Goal: Task Accomplishment & Management: Manage account settings

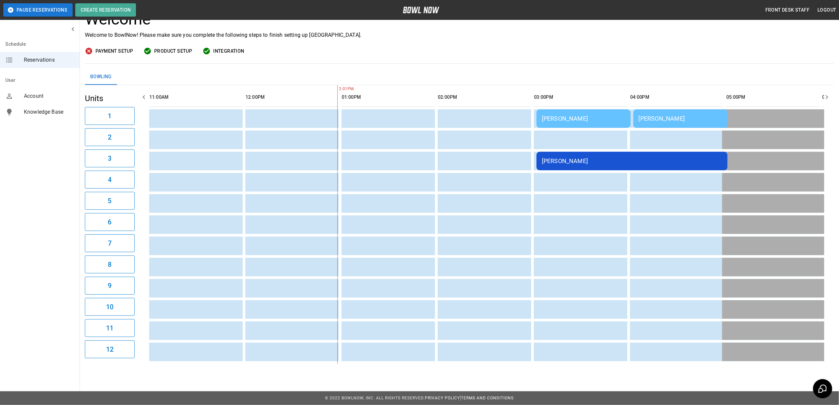
scroll to position [0, 96]
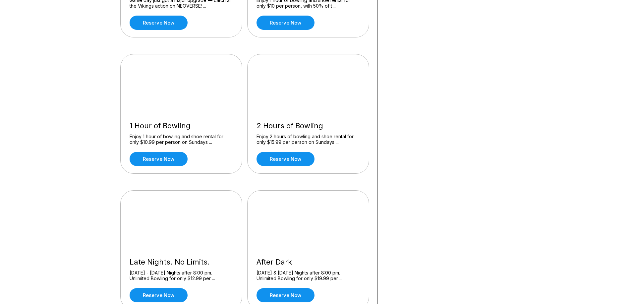
scroll to position [166, 0]
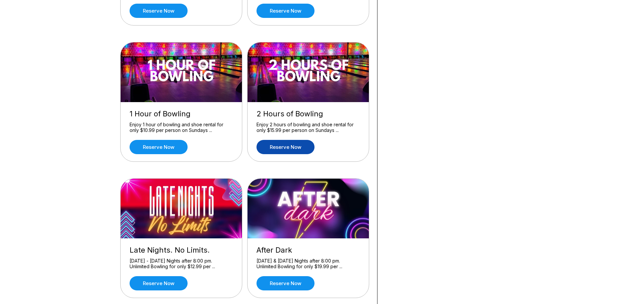
click at [268, 141] on link "Reserve now" at bounding box center [286, 147] width 58 height 14
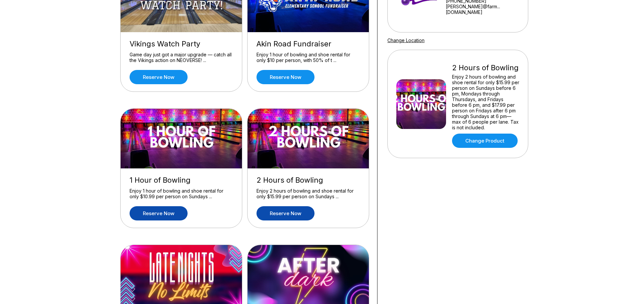
click at [181, 211] on link "Reserve now" at bounding box center [159, 213] width 58 height 14
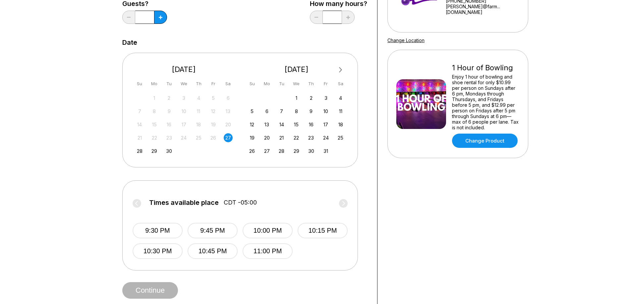
scroll to position [133, 0]
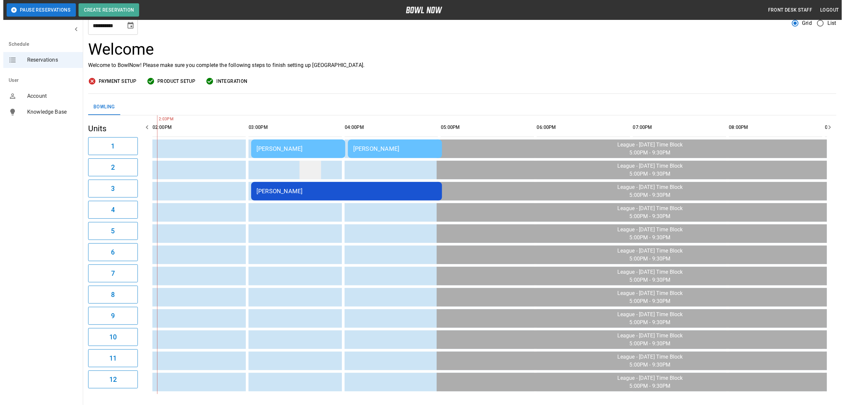
scroll to position [44, 0]
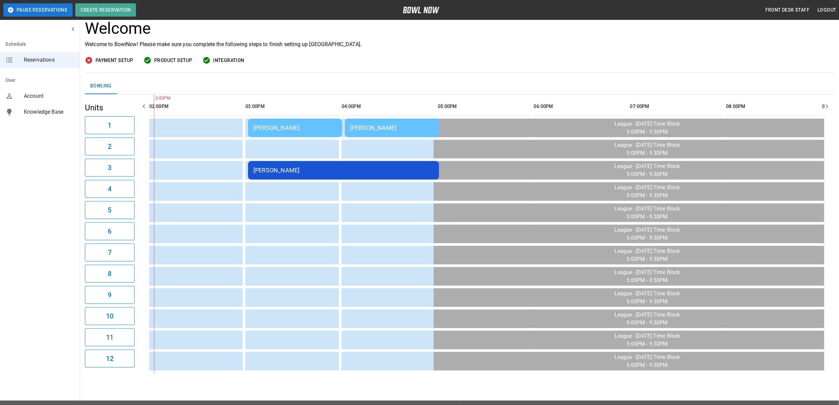
click at [297, 133] on td "[PERSON_NAME]" at bounding box center [295, 128] width 94 height 19
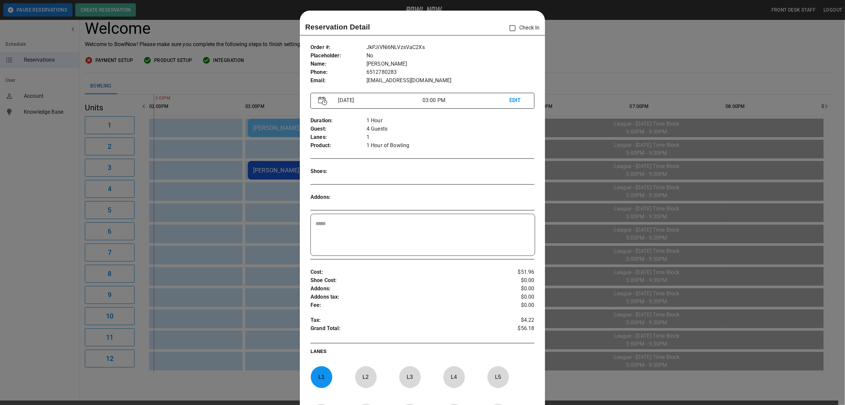
scroll to position [11, 0]
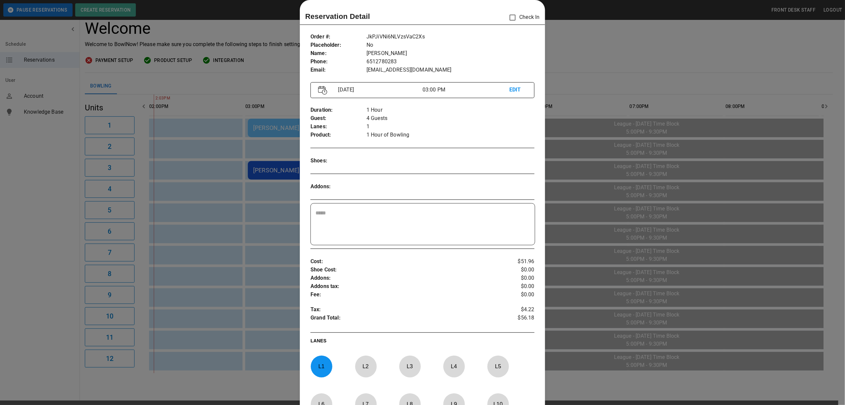
drag, startPoint x: 598, startPoint y: 59, endPoint x: 437, endPoint y: 95, distance: 165.6
click at [599, 58] on div at bounding box center [422, 202] width 845 height 405
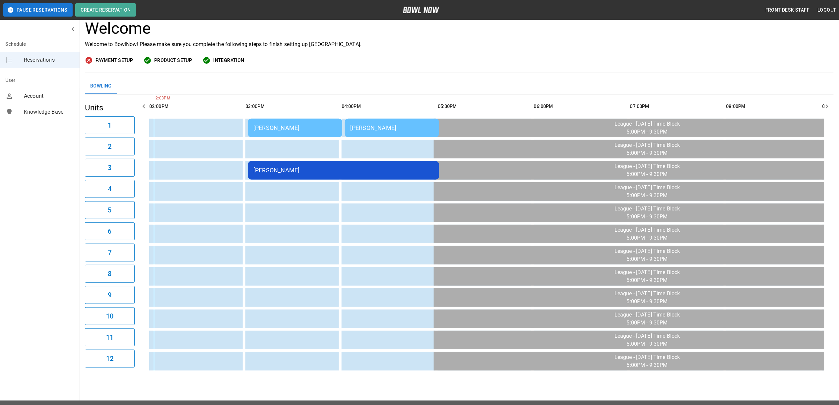
click at [307, 124] on td "[PERSON_NAME]" at bounding box center [295, 128] width 94 height 19
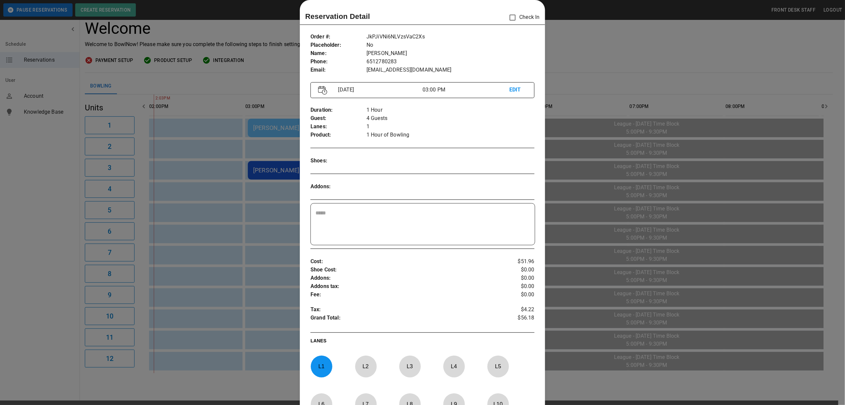
click at [590, 65] on div at bounding box center [422, 202] width 845 height 405
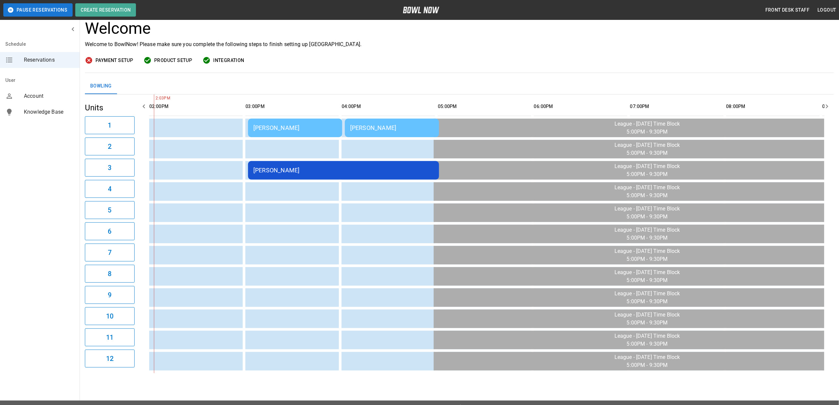
click at [402, 135] on td "[PERSON_NAME]" at bounding box center [392, 128] width 94 height 19
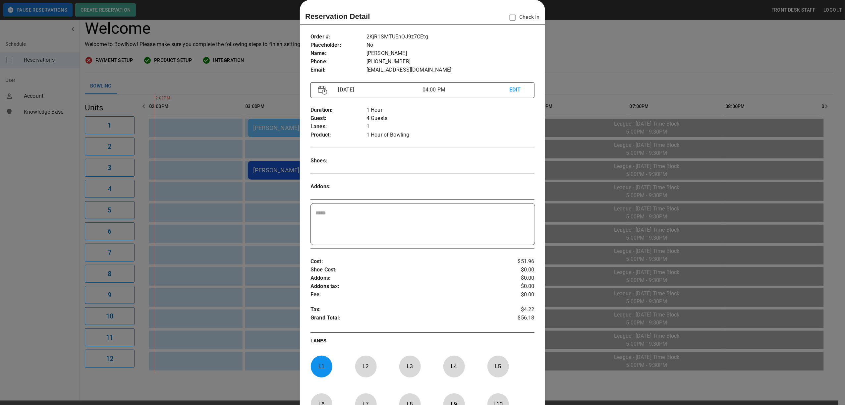
click at [607, 48] on div at bounding box center [422, 202] width 845 height 405
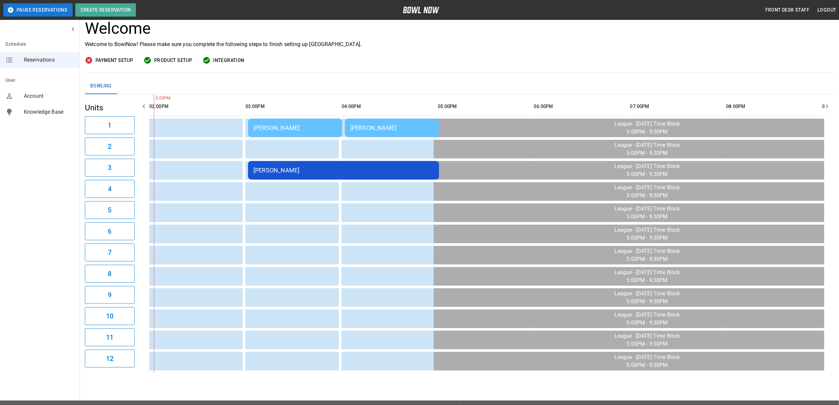
click at [406, 130] on div "[PERSON_NAME]" at bounding box center [392, 127] width 84 height 7
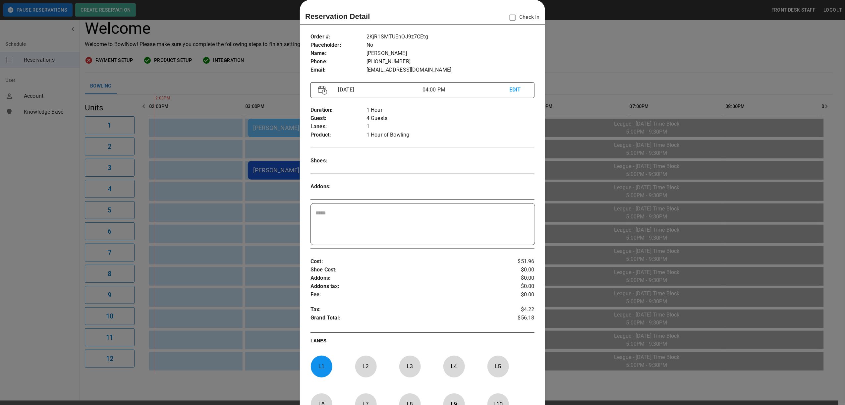
drag, startPoint x: 675, startPoint y: 70, endPoint x: 666, endPoint y: 72, distance: 9.4
click at [674, 70] on div at bounding box center [422, 202] width 845 height 405
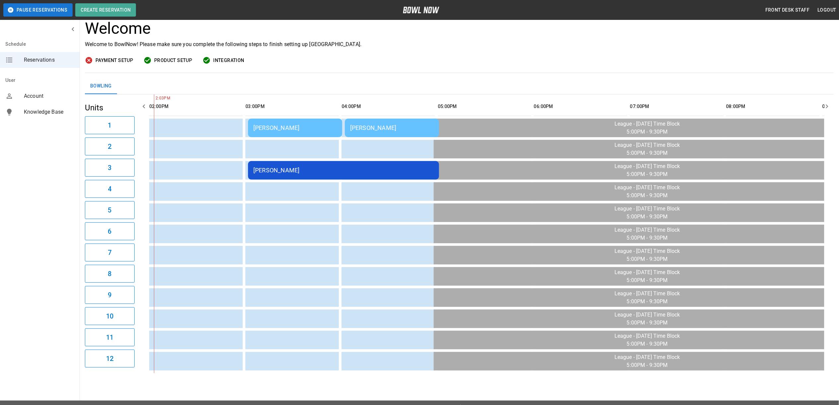
click at [377, 127] on div "[PERSON_NAME]" at bounding box center [392, 127] width 84 height 7
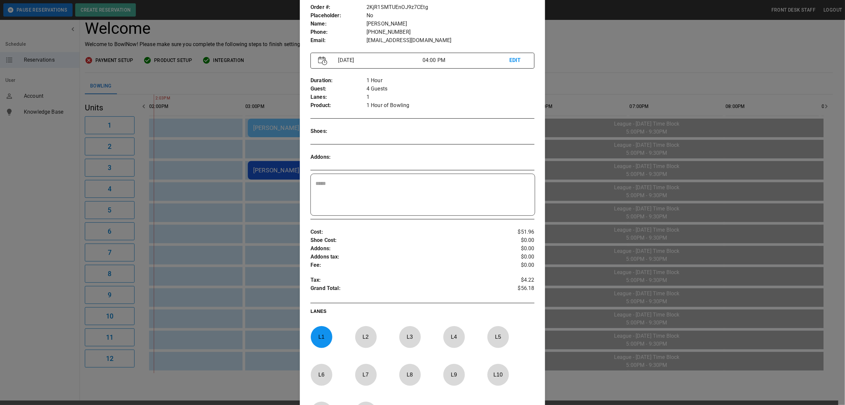
scroll to position [55, 0]
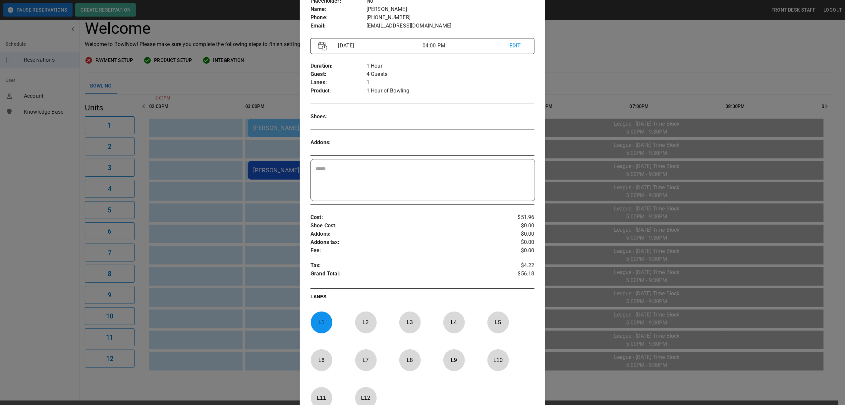
click at [333, 325] on div "L 1" at bounding box center [330, 328] width 39 height 32
drag, startPoint x: 454, startPoint y: 335, endPoint x: 455, endPoint y: 332, distance: 3.5
click at [454, 335] on div "L 4" at bounding box center [462, 328] width 39 height 32
click at [454, 330] on p "L 4" at bounding box center [454, 323] width 22 height 16
click at [450, 320] on p "L 4" at bounding box center [454, 323] width 22 height 16
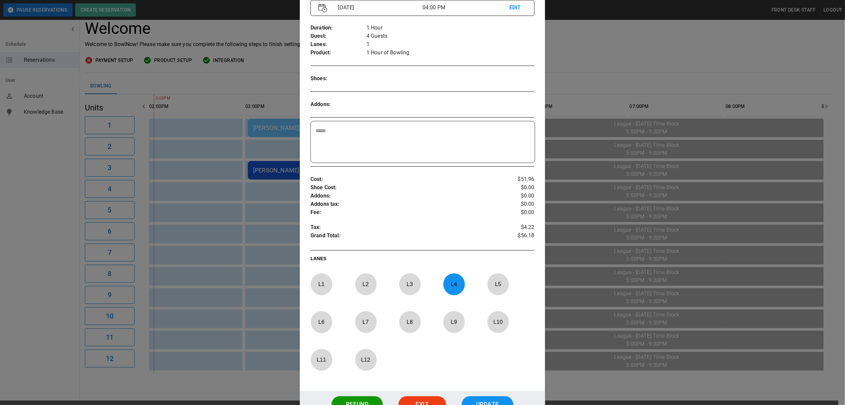
scroll to position [143, 0]
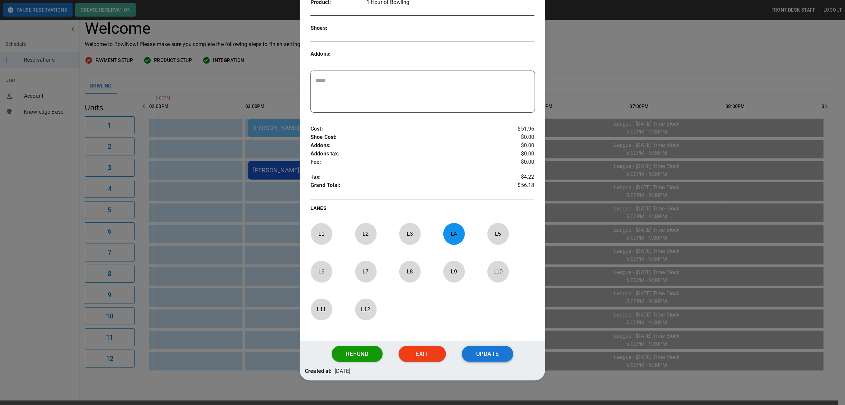
click at [485, 355] on button "Update" at bounding box center [487, 354] width 51 height 16
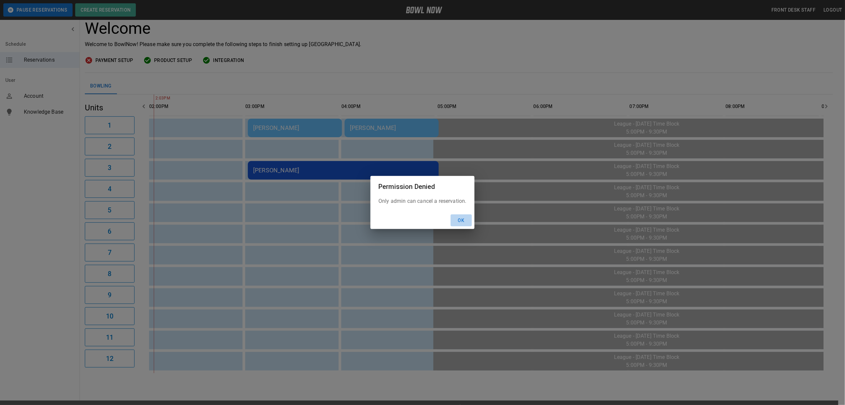
click at [467, 222] on button "Ok" at bounding box center [461, 220] width 21 height 12
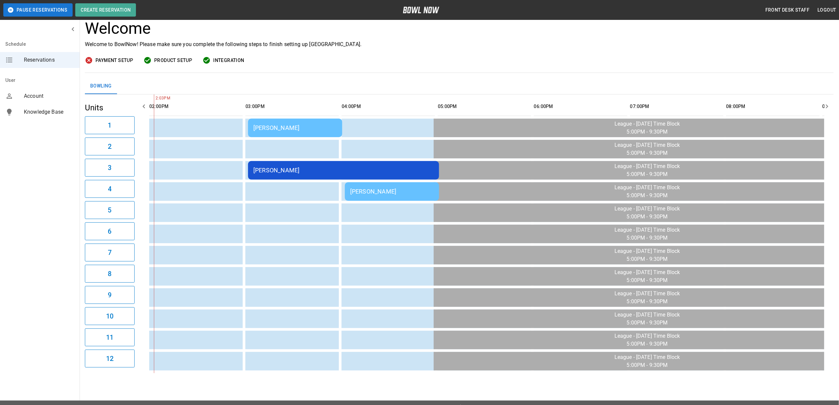
click at [327, 175] on td "[PERSON_NAME]" at bounding box center [343, 170] width 191 height 19
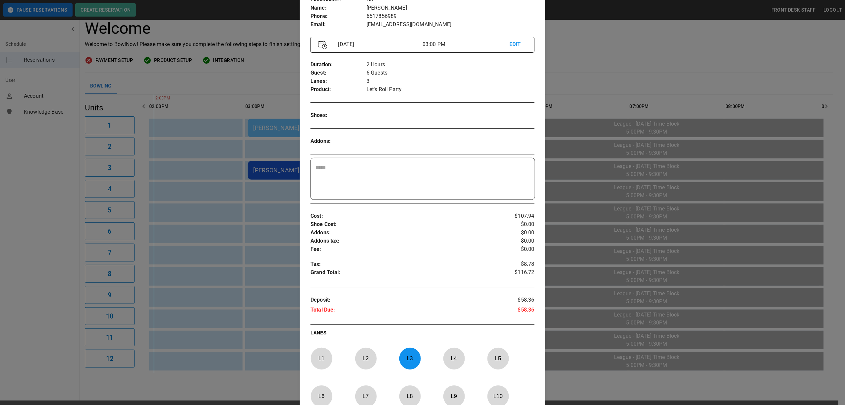
scroll to position [99, 0]
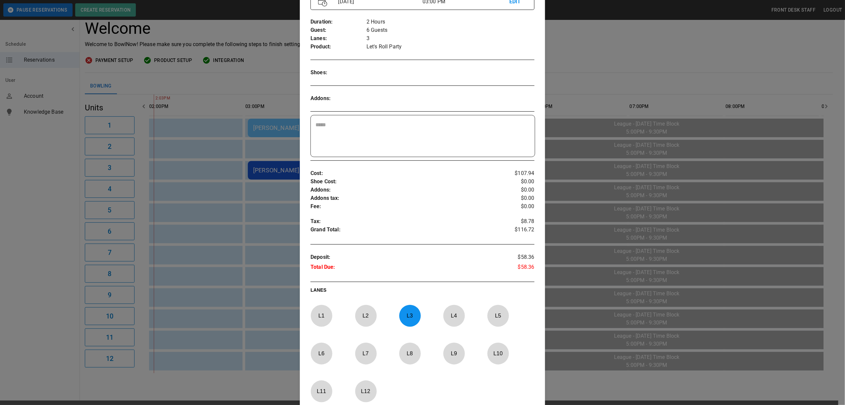
click at [409, 316] on p "L 3" at bounding box center [410, 316] width 22 height 16
click at [488, 314] on p "L 5" at bounding box center [498, 316] width 22 height 16
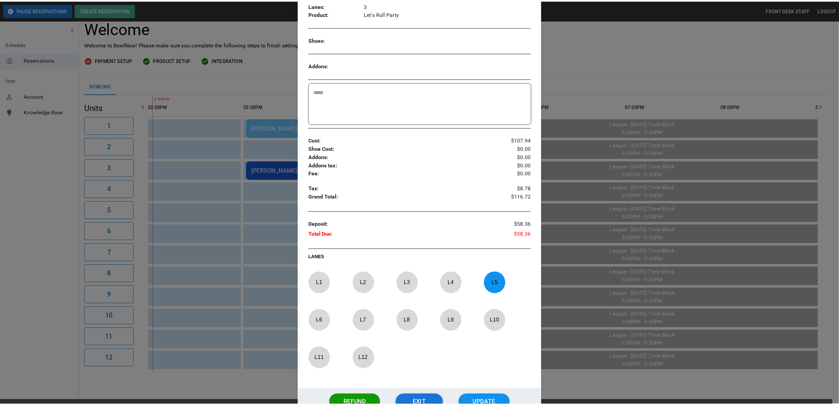
scroll to position [187, 0]
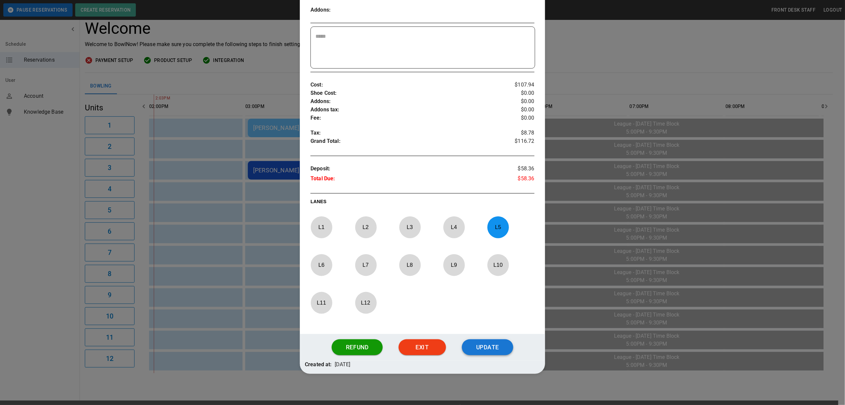
click at [479, 352] on button "Update" at bounding box center [487, 347] width 51 height 16
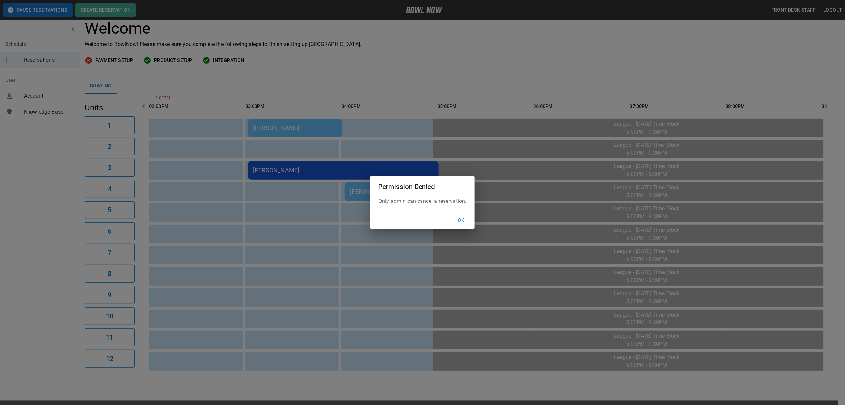
click at [463, 217] on button "Ok" at bounding box center [461, 220] width 21 height 12
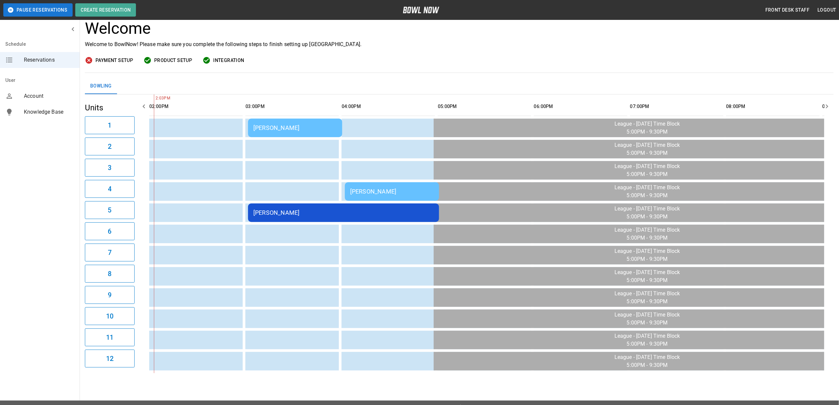
click at [518, 77] on div "**********" at bounding box center [459, 177] width 759 height 401
click at [422, 69] on div "Welcome Welcome to BowlNow! Please make sure you complete the following steps t…" at bounding box center [459, 46] width 749 height 54
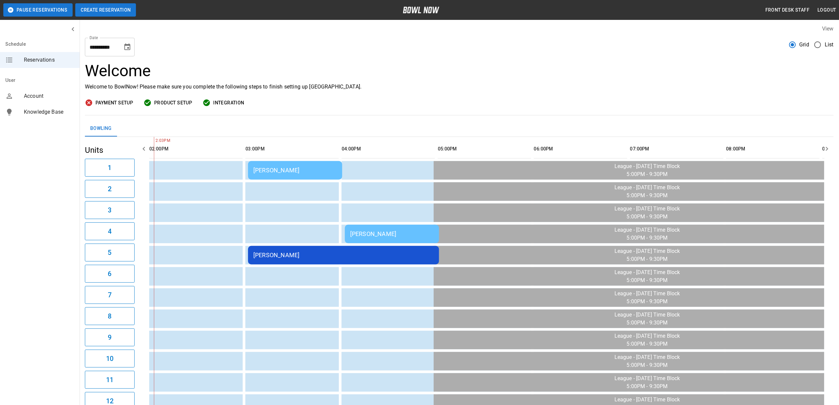
scroll to position [0, 0]
